Goal: Obtain resource: Download file/media

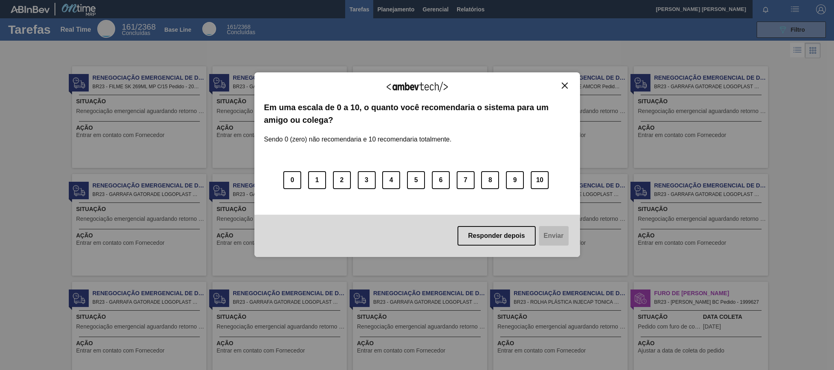
click at [563, 83] on img "Close" at bounding box center [565, 86] width 6 height 6
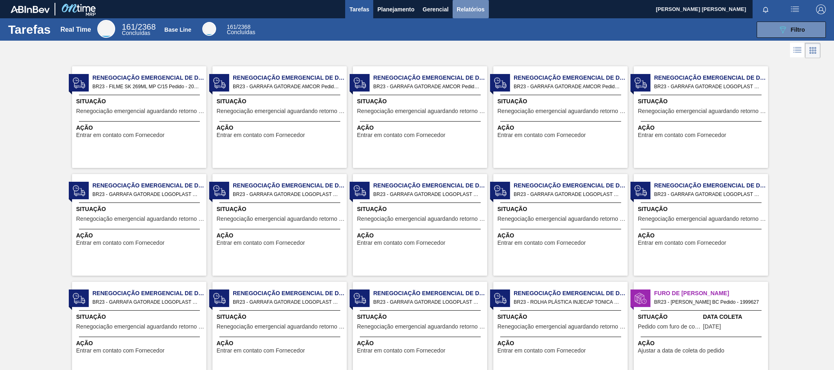
click at [473, 5] on span "Relatórios" at bounding box center [471, 9] width 28 height 10
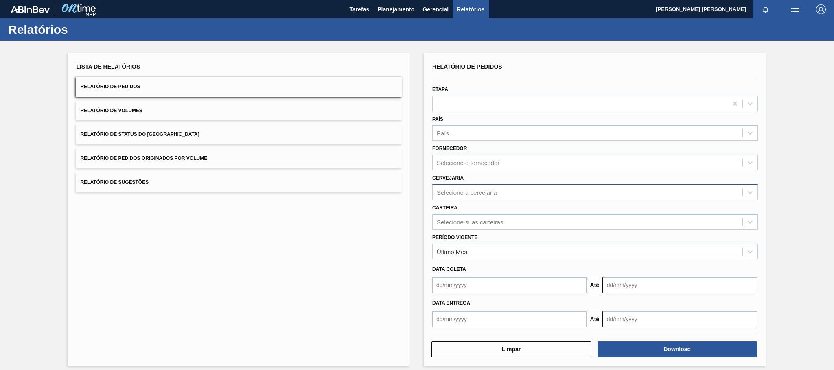
click at [488, 195] on div "Selecione a cervejaria" at bounding box center [467, 192] width 60 height 7
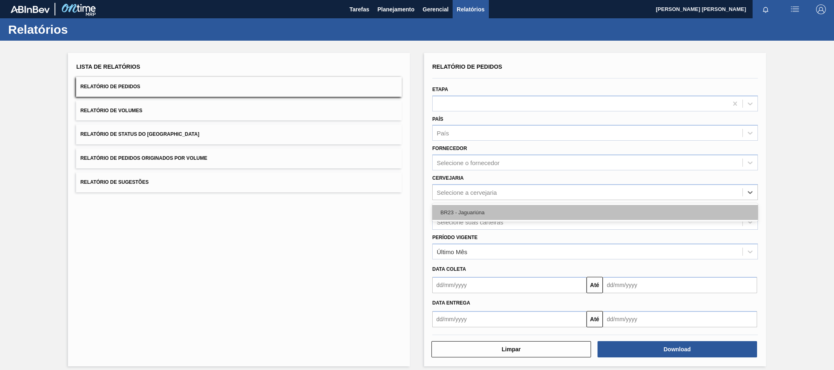
click at [487, 212] on div "BR23 - Jaguariúna" at bounding box center [595, 212] width 326 height 15
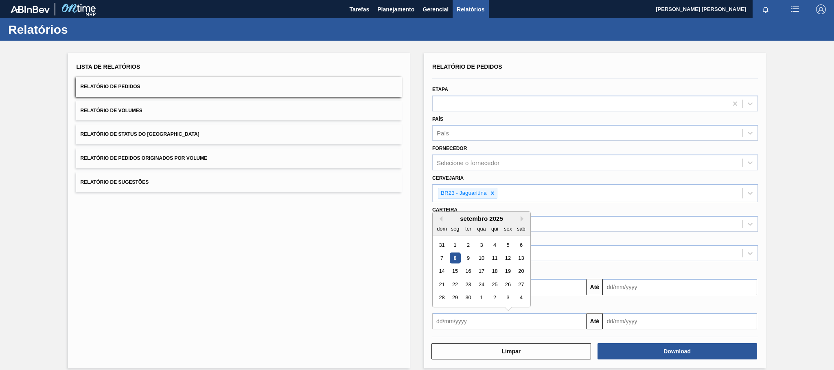
click at [470, 322] on input "text" at bounding box center [509, 321] width 154 height 16
click at [453, 259] on div "8" at bounding box center [455, 258] width 11 height 11
type input "[DATE]"
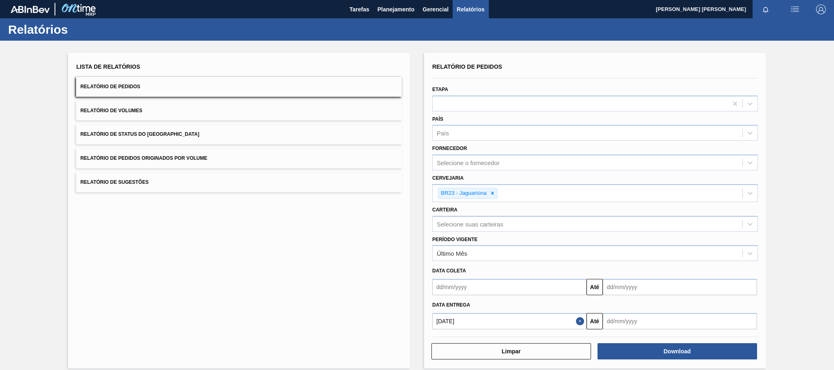
click at [638, 326] on input "text" at bounding box center [680, 321] width 154 height 16
click at [691, 220] on button "Next Month" at bounding box center [694, 219] width 6 height 6
click at [653, 258] on div "8" at bounding box center [651, 258] width 11 height 11
type input "[DATE]"
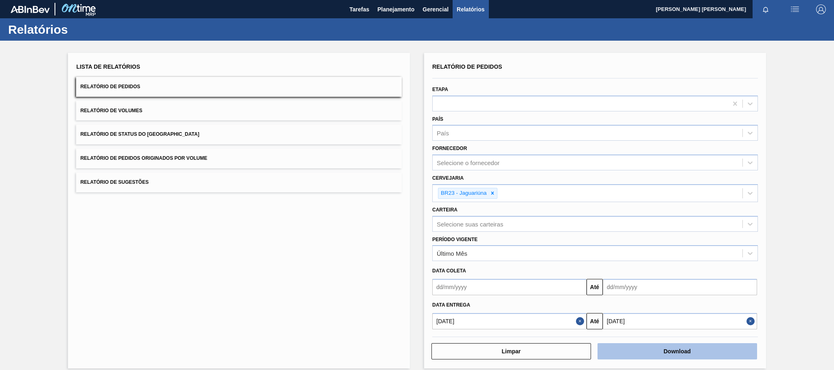
click at [688, 348] on button "Download" at bounding box center [677, 351] width 160 height 16
